Goal: Task Accomplishment & Management: Use online tool/utility

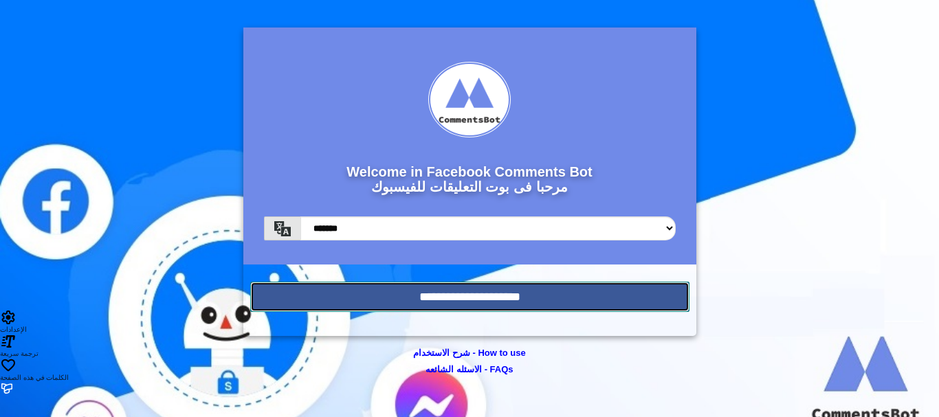
click at [476, 291] on input "**********" at bounding box center [469, 297] width 439 height 30
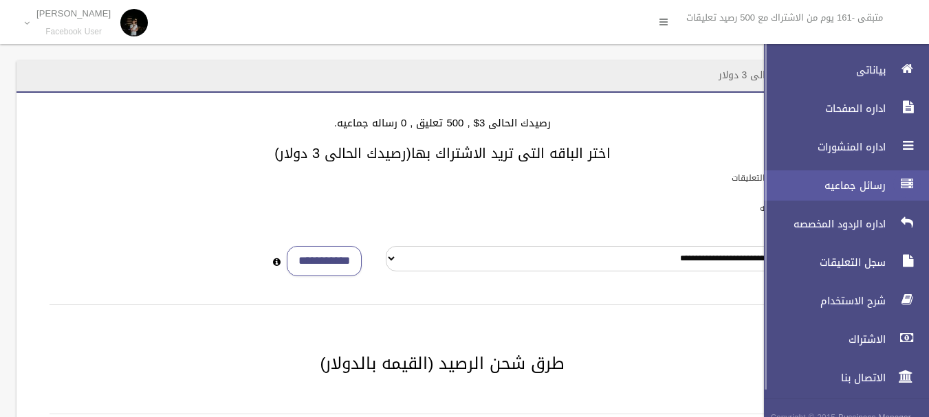
click at [894, 191] on div at bounding box center [906, 183] width 27 height 27
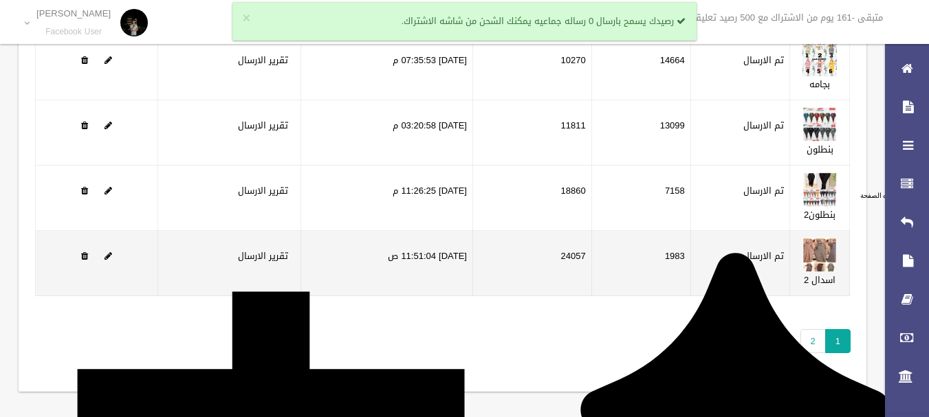
scroll to position [194, 0]
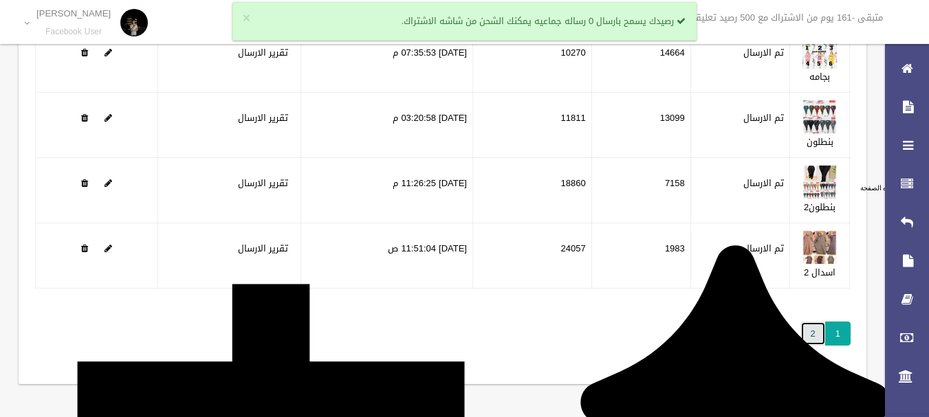
click at [812, 334] on link "2" at bounding box center [812, 334] width 25 height 24
